Goal: Find specific page/section: Find specific page/section

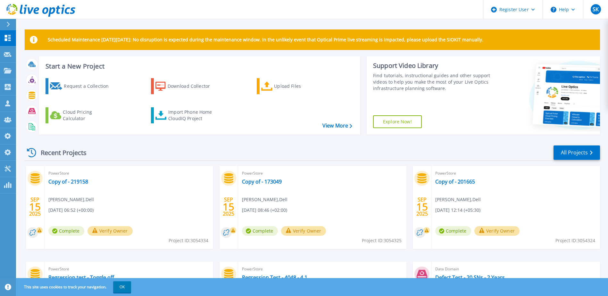
scroll to position [86, 0]
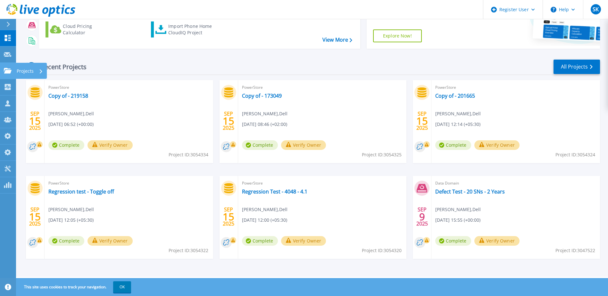
click at [6, 67] on link "Projects Projects" at bounding box center [8, 71] width 16 height 16
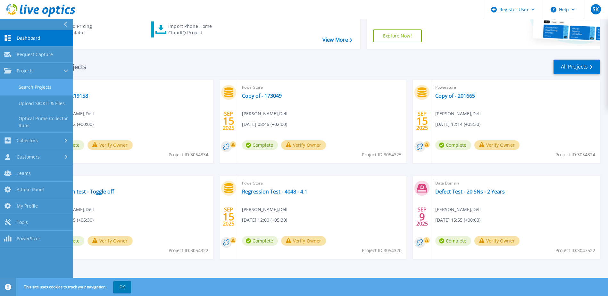
click at [37, 84] on link "Search Projects" at bounding box center [36, 87] width 73 height 16
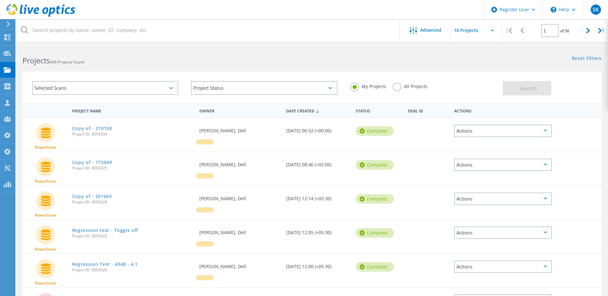
click at [168, 87] on div "Selected Scans" at bounding box center [105, 88] width 146 height 14
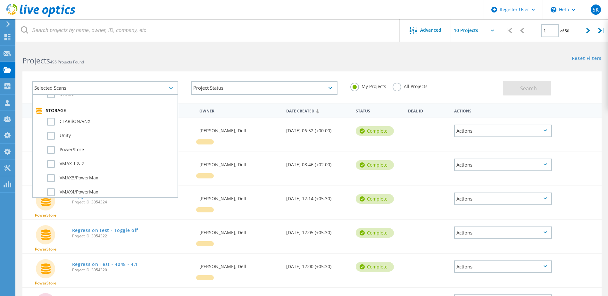
scroll to position [128, 0]
click at [87, 155] on label "PowerStore" at bounding box center [110, 157] width 127 height 8
click at [0, 0] on input "PowerStore" at bounding box center [0, 0] width 0 height 0
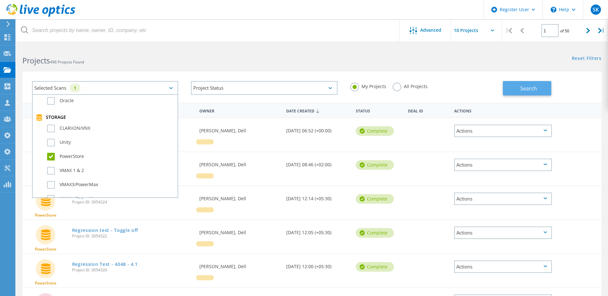
click at [527, 87] on span "Search" at bounding box center [528, 88] width 17 height 7
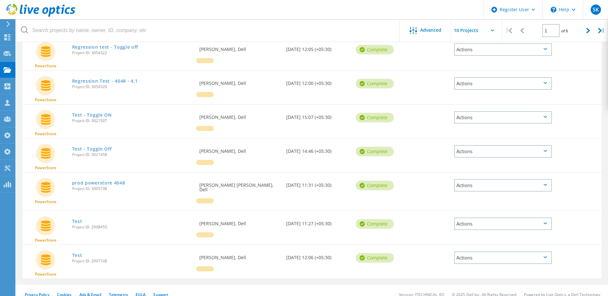
scroll to position [187, 0]
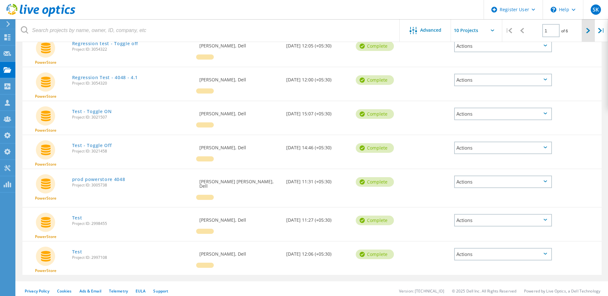
click at [584, 30] on div at bounding box center [587, 30] width 13 height 23
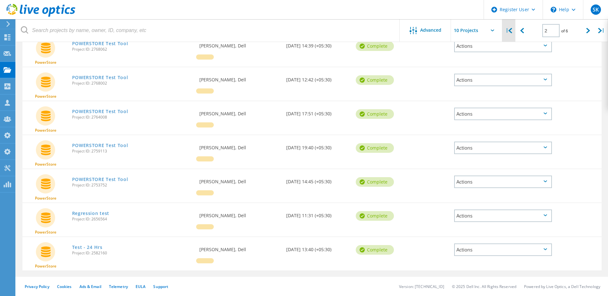
click at [506, 33] on div "|" at bounding box center [508, 30] width 13 height 23
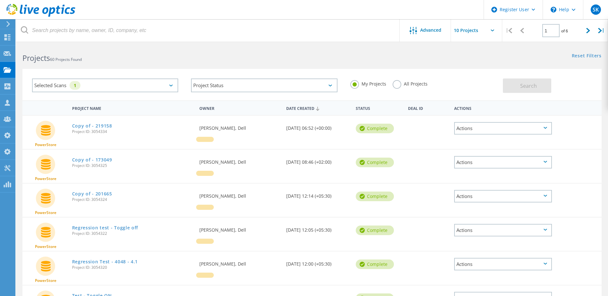
scroll to position [0, 0]
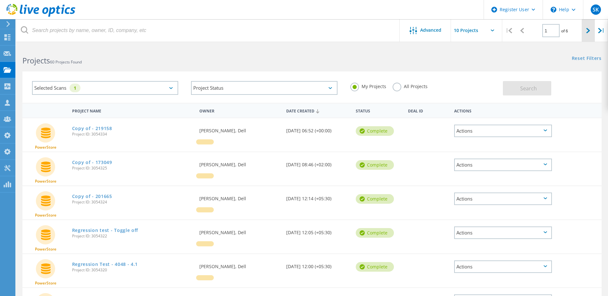
click at [584, 30] on div at bounding box center [587, 30] width 13 height 23
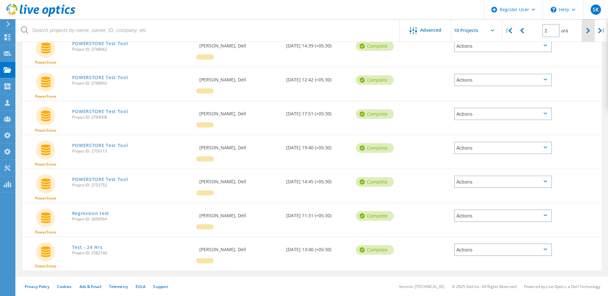
click at [583, 30] on div at bounding box center [587, 30] width 13 height 23
click at [585, 34] on div at bounding box center [587, 30] width 13 height 23
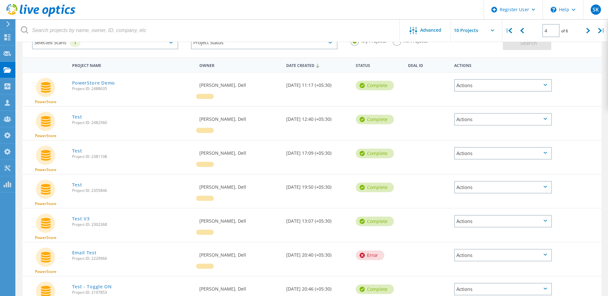
scroll to position [0, 0]
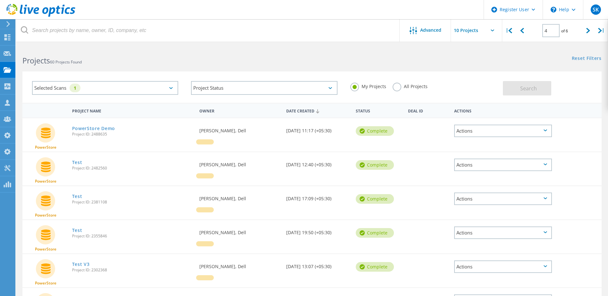
drag, startPoint x: 582, startPoint y: 30, endPoint x: 498, endPoint y: 61, distance: 90.0
click at [582, 30] on div at bounding box center [587, 30] width 13 height 23
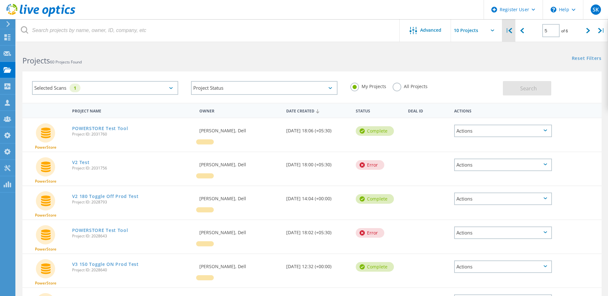
click at [510, 29] on icon at bounding box center [510, 30] width 4 height 5
type input "1"
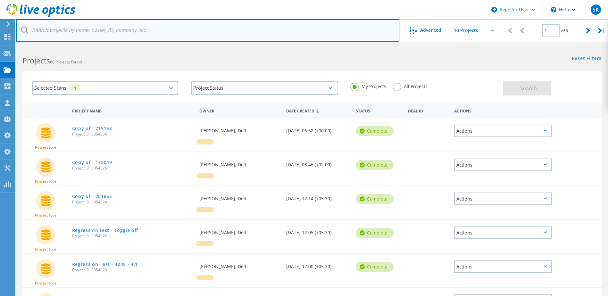
click at [178, 34] on input "text" at bounding box center [208, 30] width 384 height 22
type input "Block"
